Goal: Transaction & Acquisition: Purchase product/service

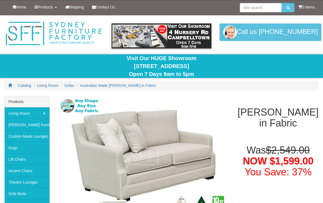
select select "456"
select select "903"
select select "456"
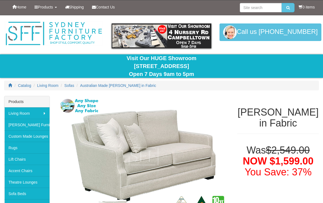
select select "903"
select select "456"
select select "903"
